Goal: Find specific page/section: Find specific page/section

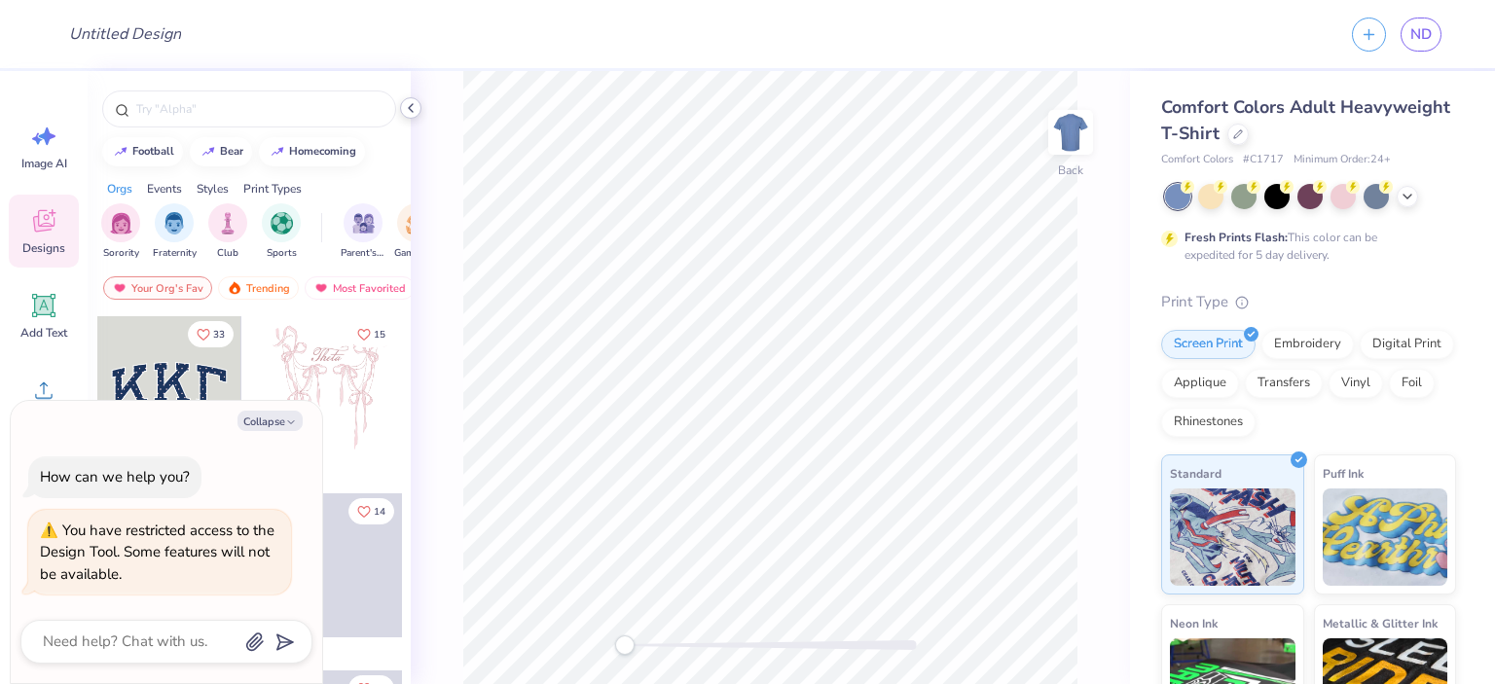
click at [412, 109] on icon at bounding box center [411, 108] width 16 height 16
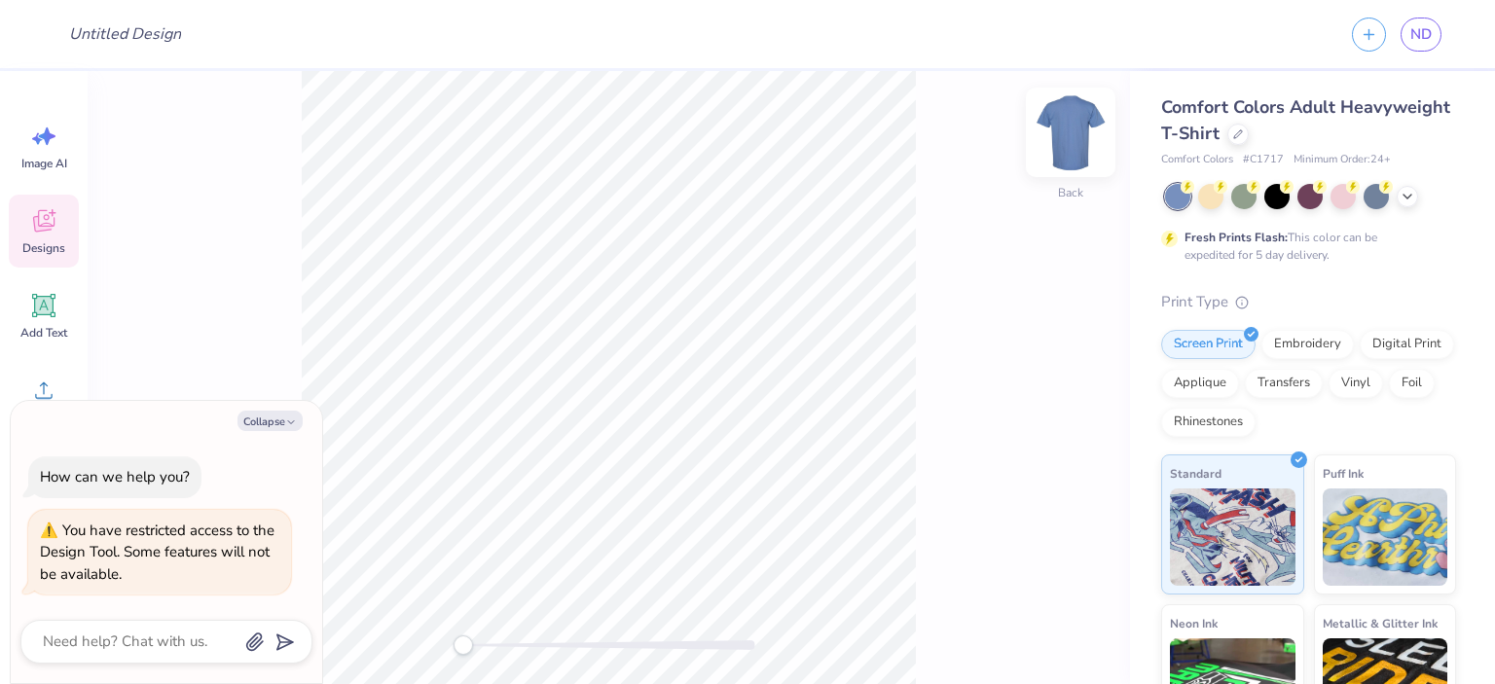
type textarea "x"
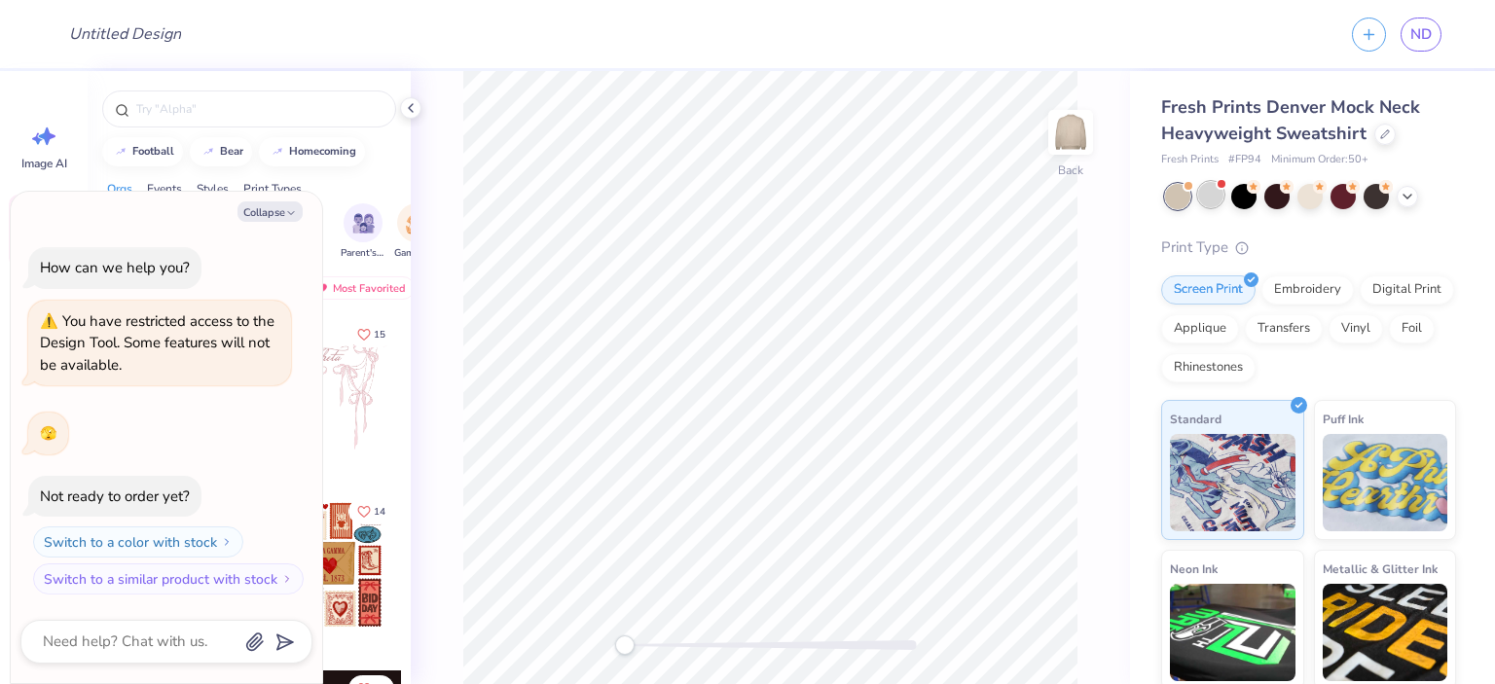
click at [1207, 189] on div at bounding box center [1210, 194] width 25 height 25
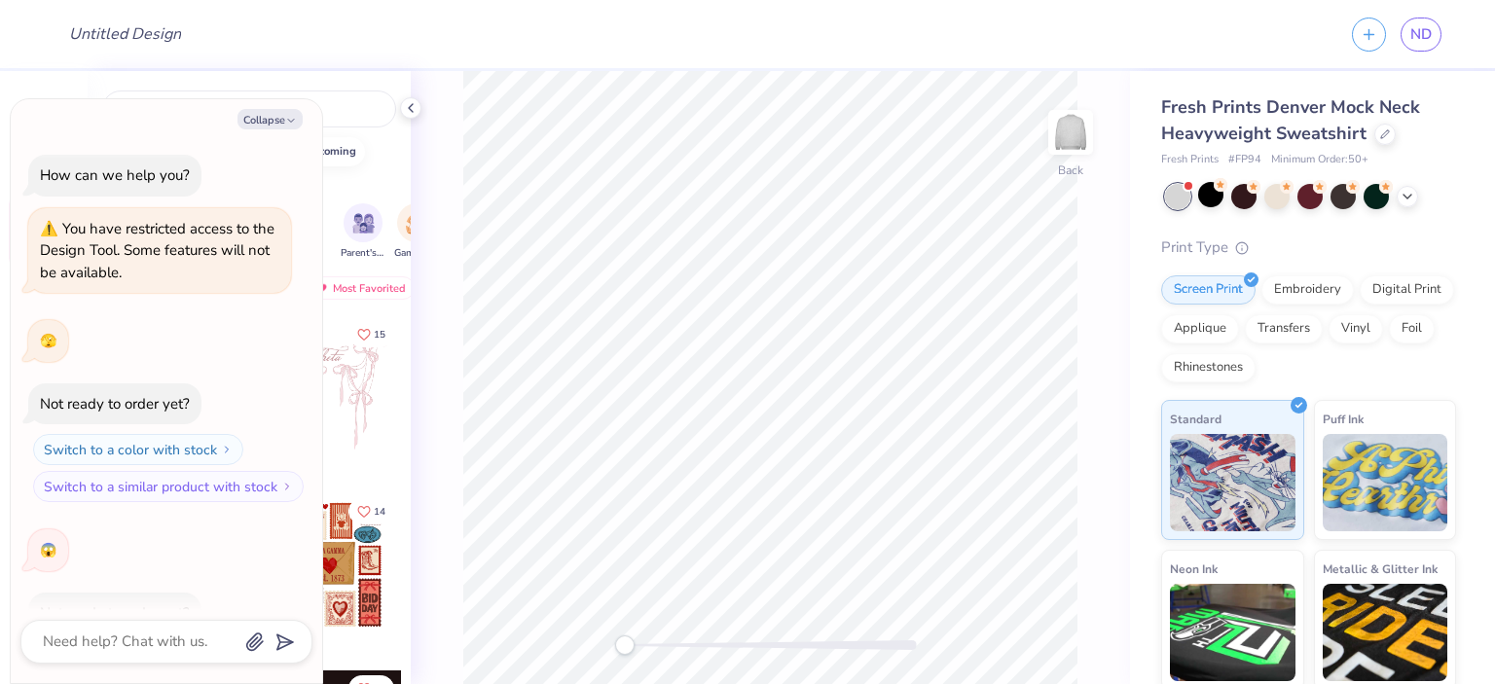
scroll to position [116, 0]
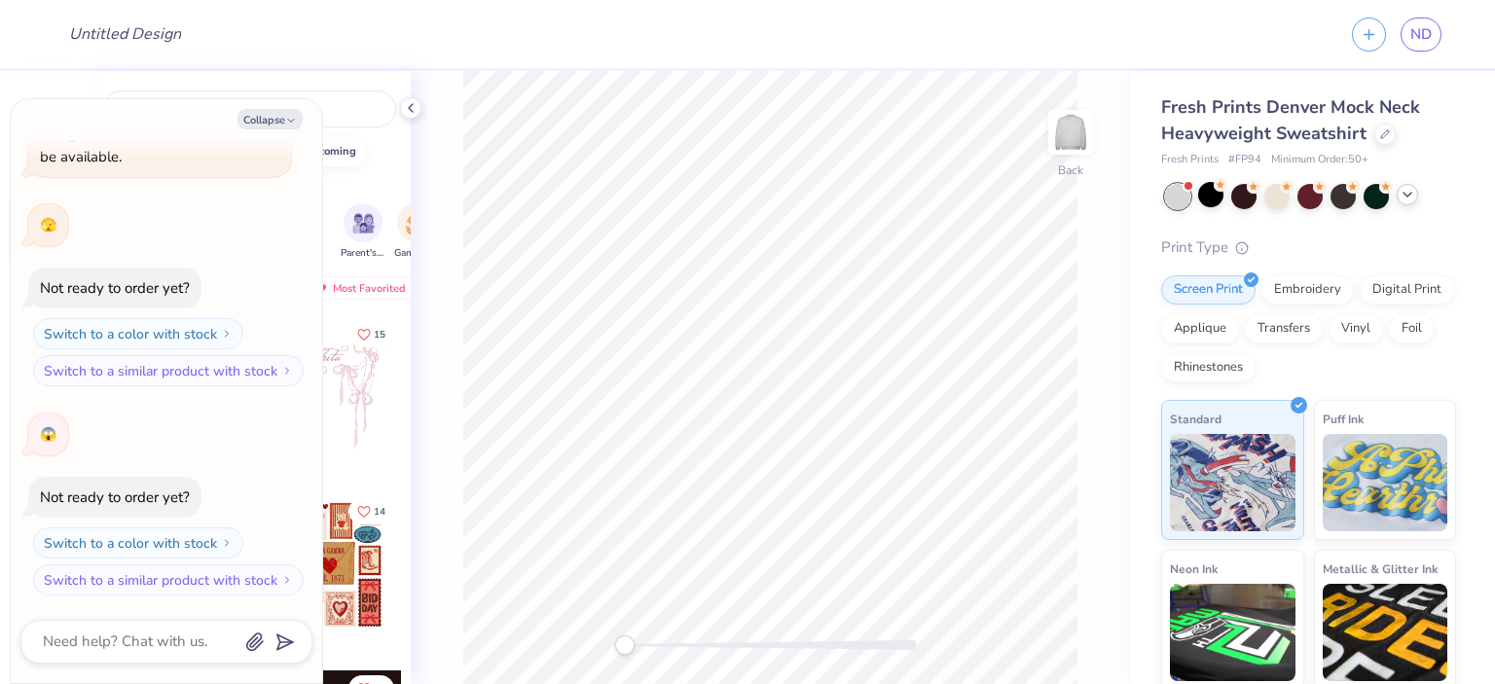
click at [1405, 194] on icon at bounding box center [1408, 195] width 16 height 16
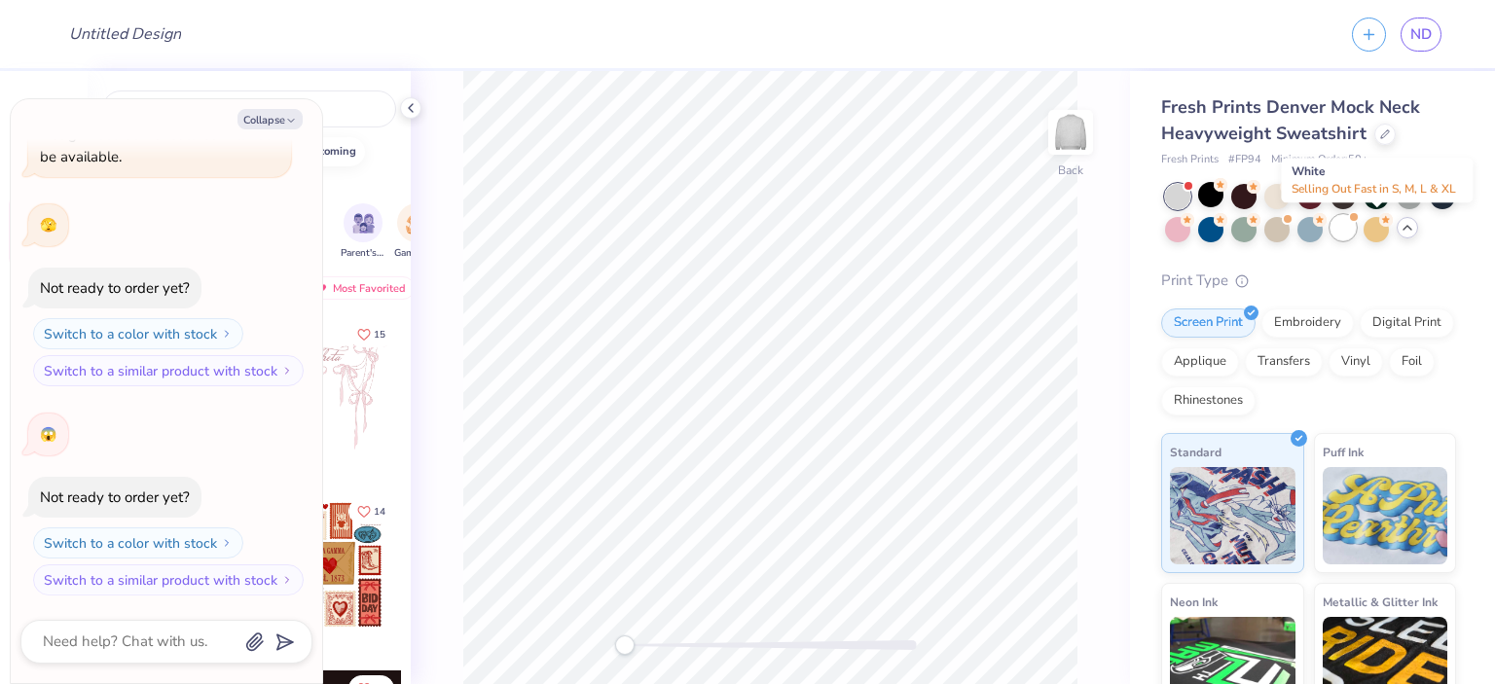
click at [1356, 232] on div at bounding box center [1342, 227] width 25 height 25
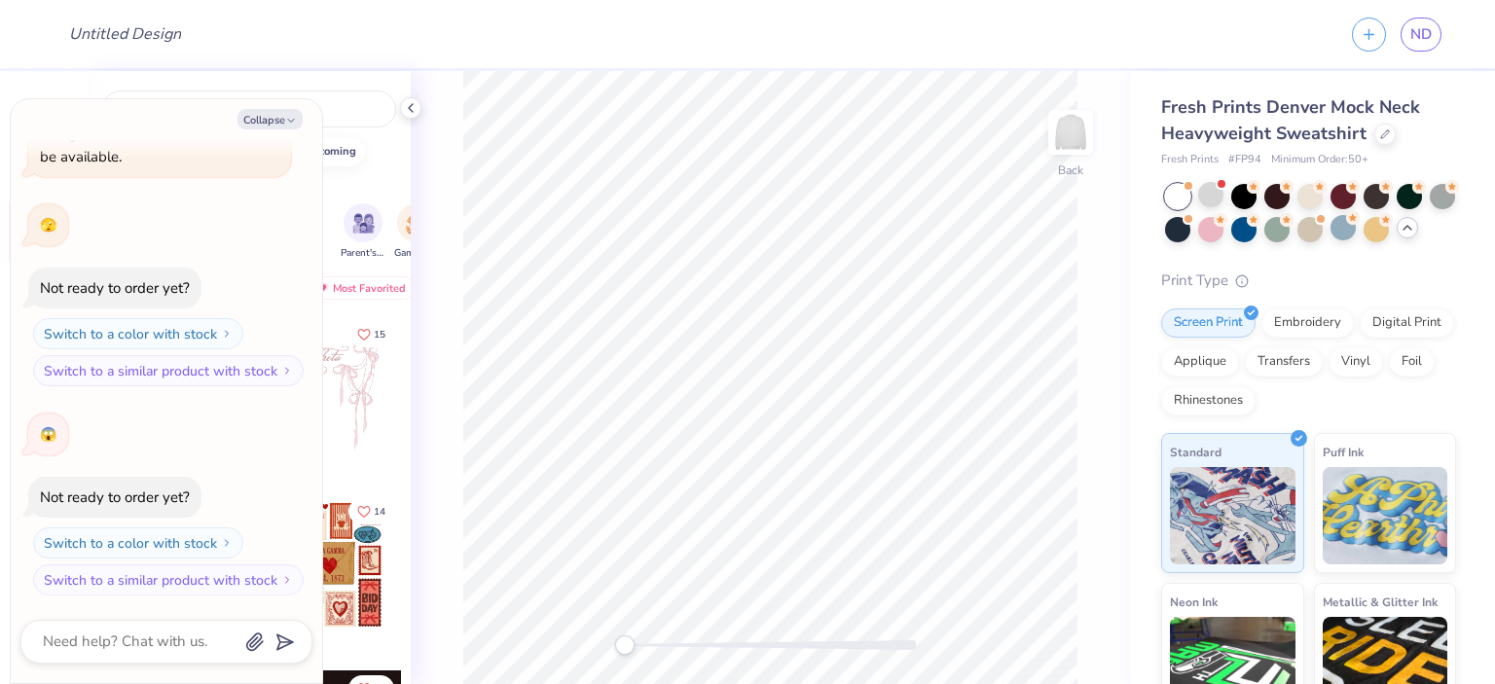
scroll to position [325, 0]
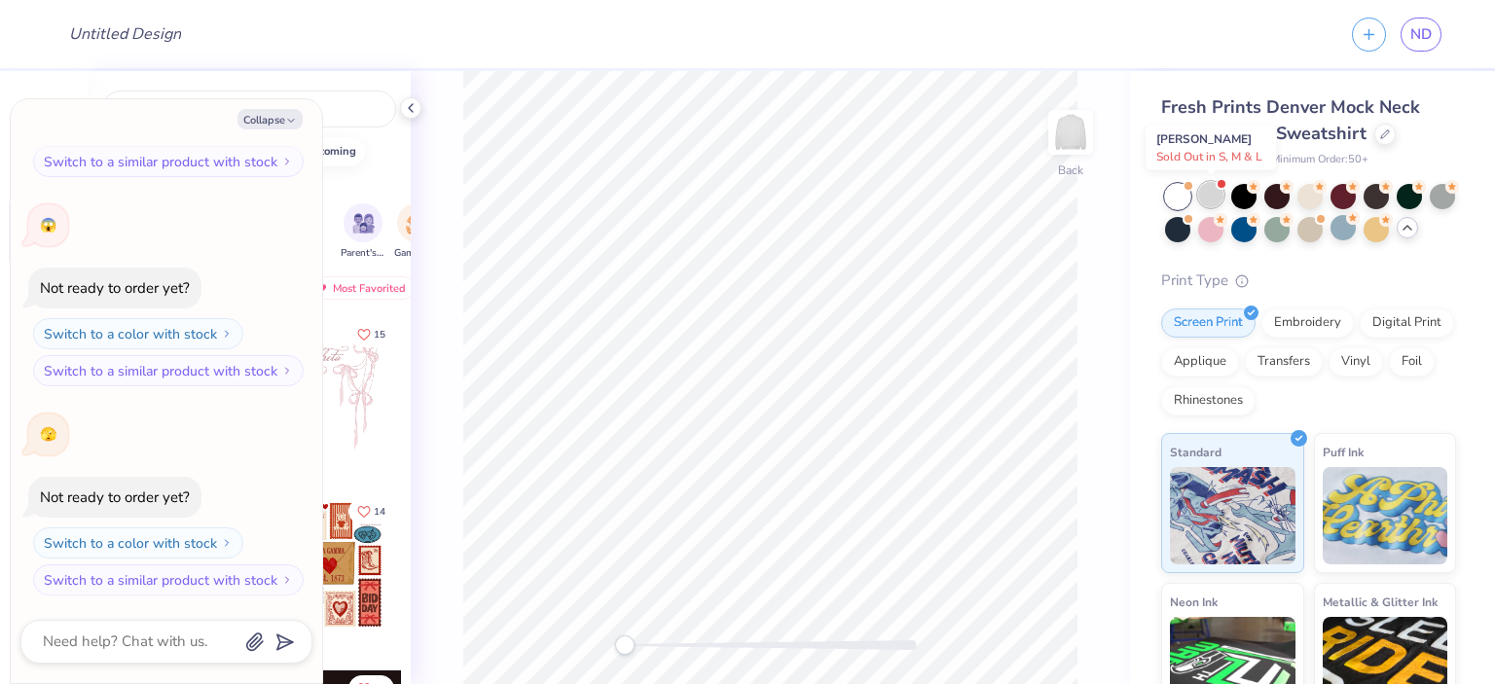
click at [1219, 194] on div at bounding box center [1210, 194] width 25 height 25
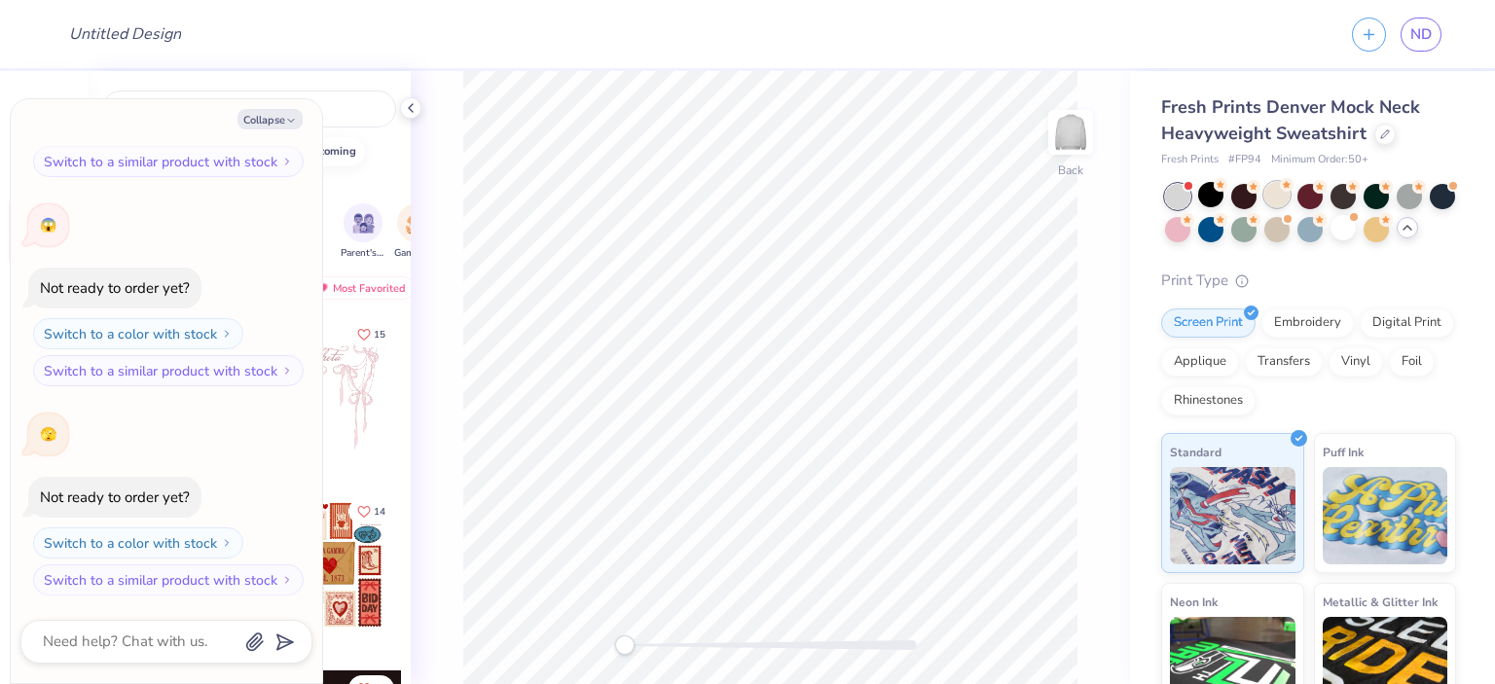
scroll to position [534, 0]
click at [1356, 227] on div at bounding box center [1342, 227] width 25 height 25
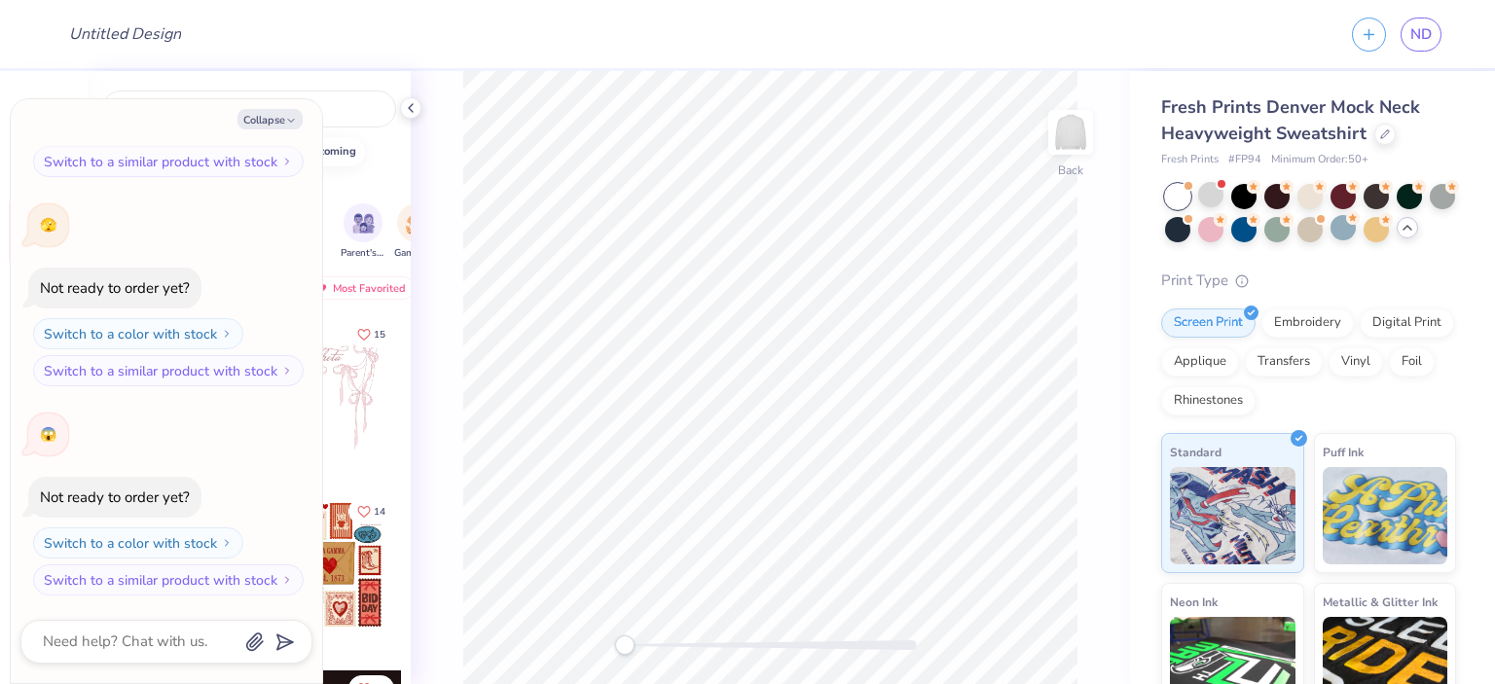
scroll to position [744, 0]
click at [1389, 233] on div at bounding box center [1376, 227] width 25 height 25
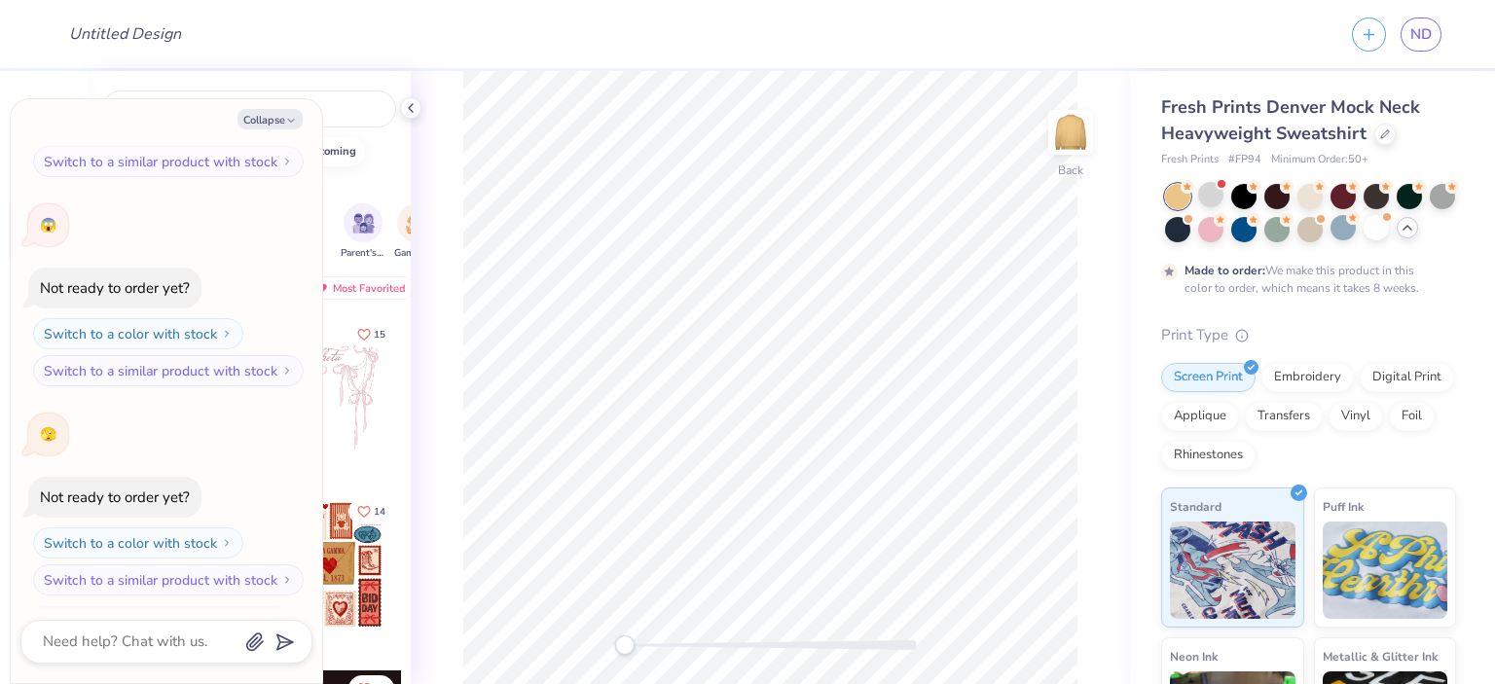
scroll to position [904, 0]
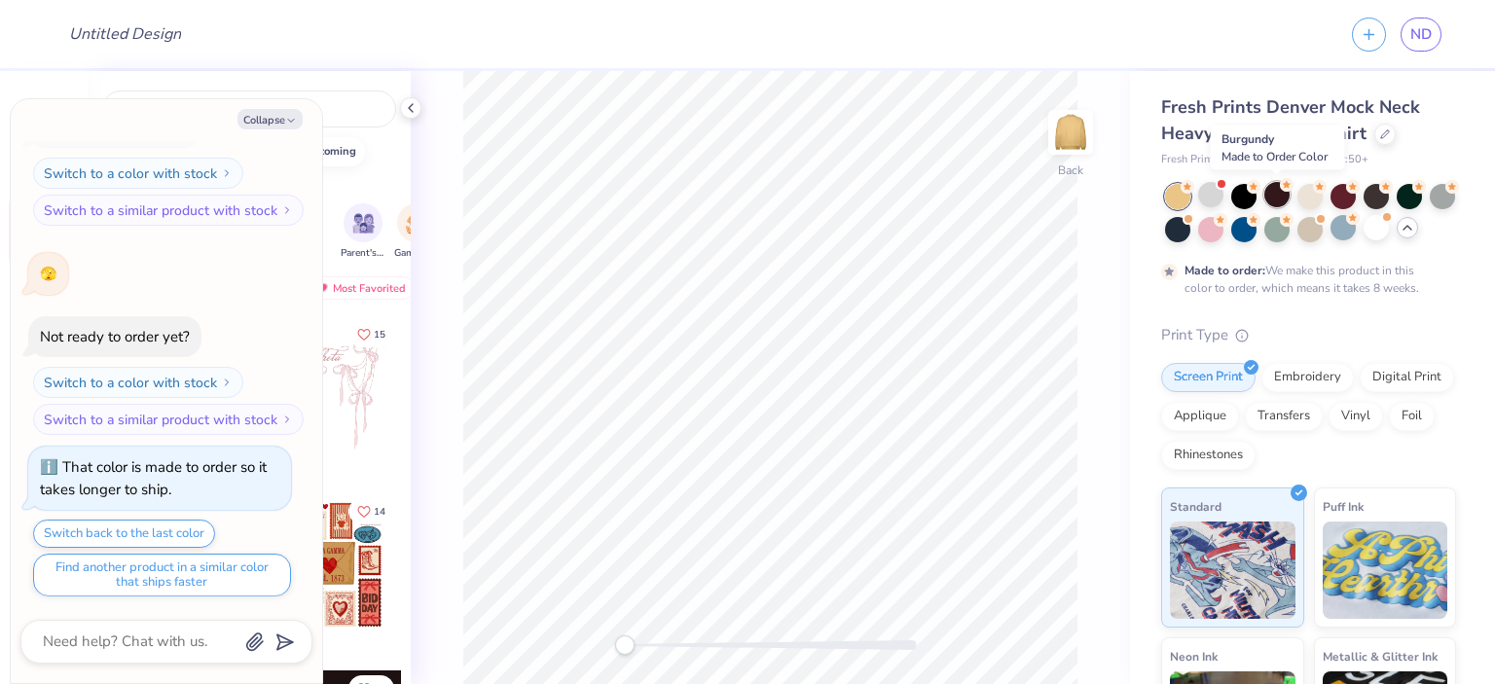
click at [1265, 190] on div at bounding box center [1276, 194] width 25 height 25
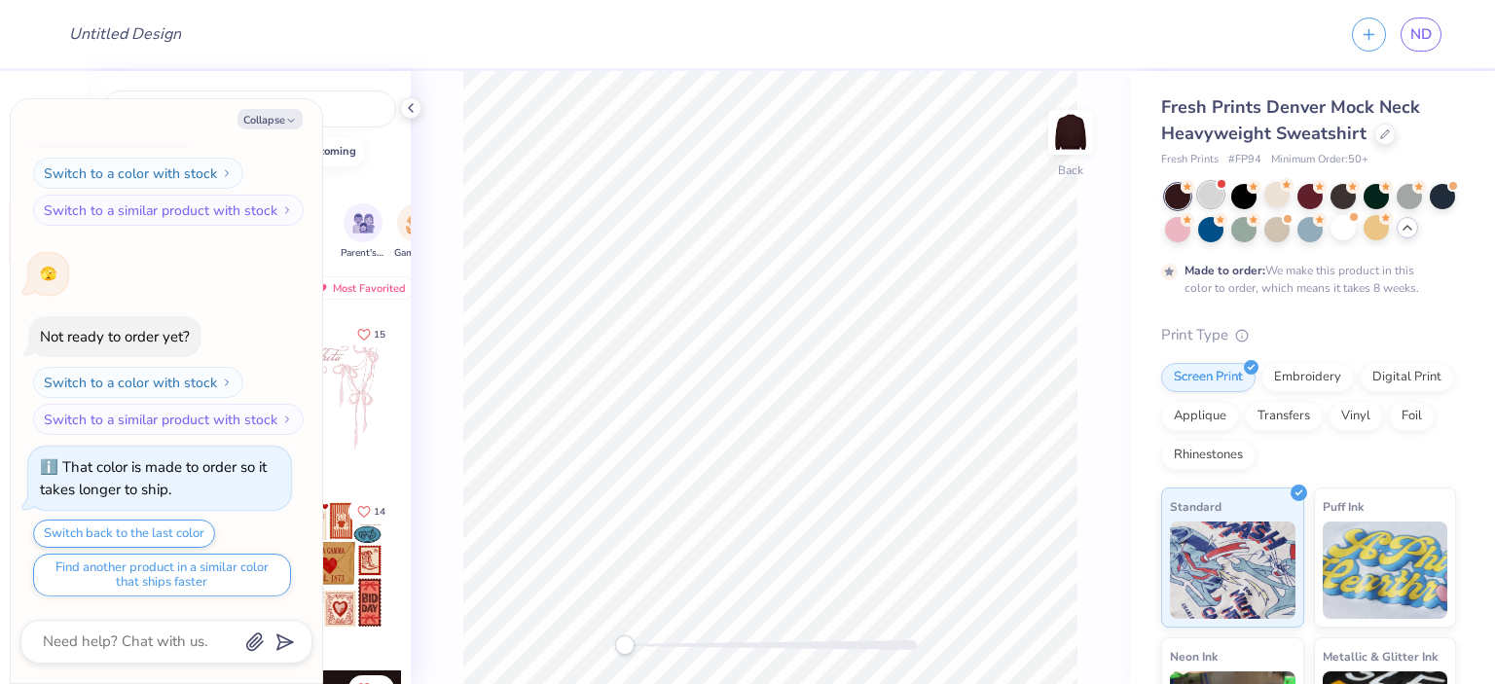
click at [1215, 189] on div at bounding box center [1210, 194] width 25 height 25
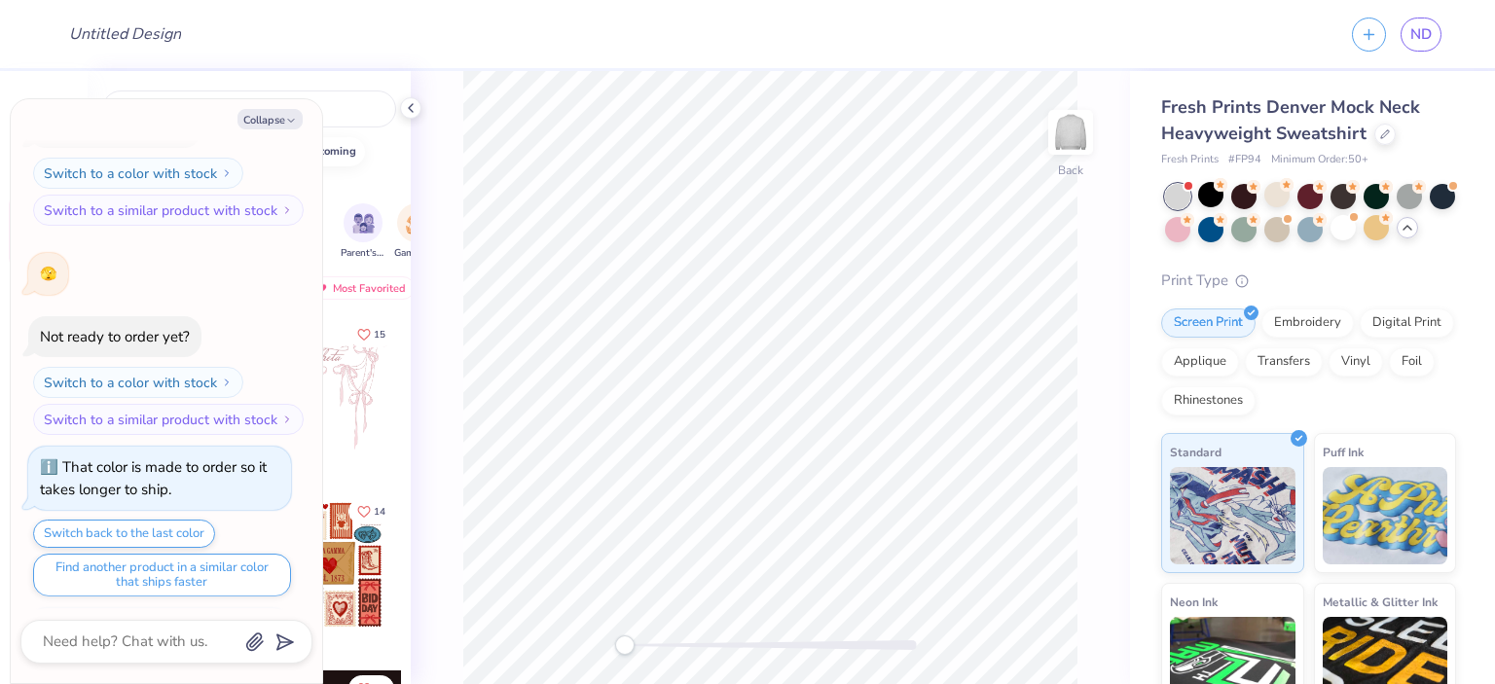
scroll to position [1211, 0]
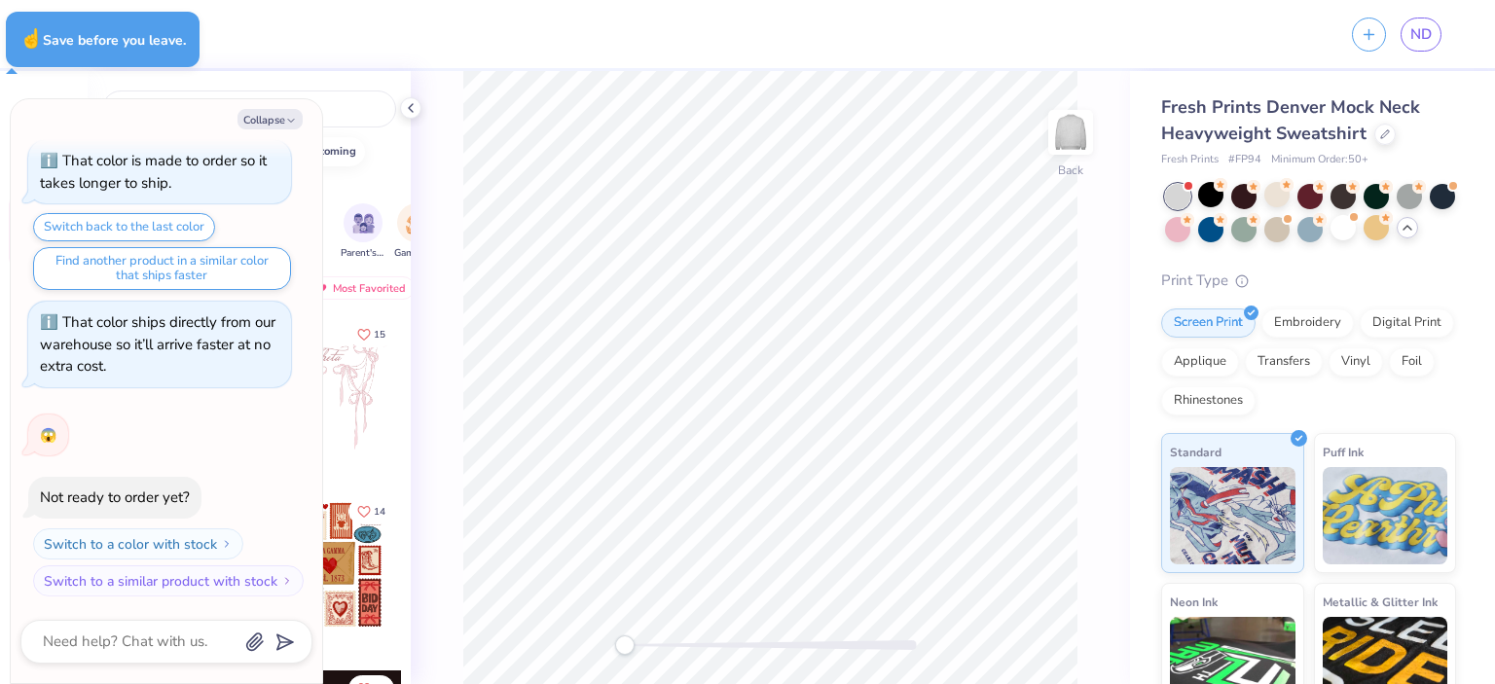
type textarea "x"
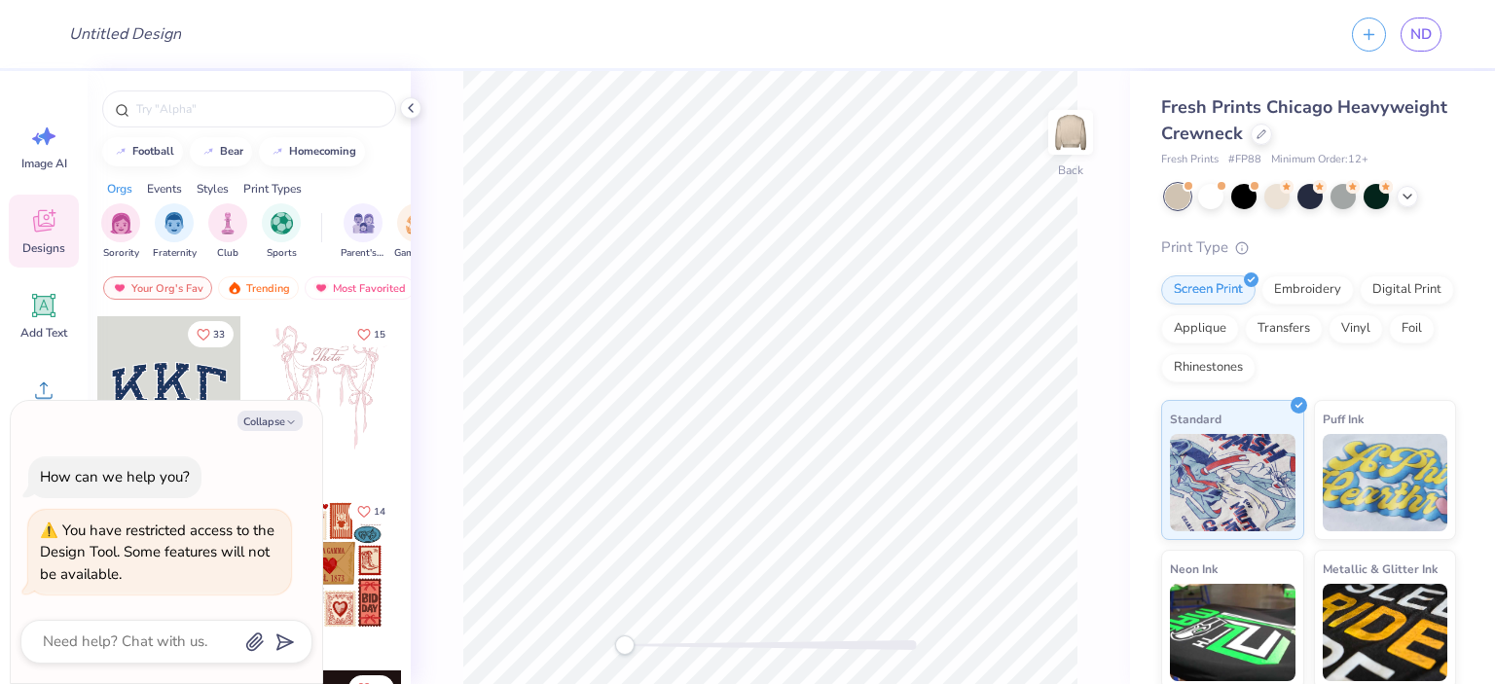
type textarea "x"
